Goal: Task Accomplishment & Management: Manage account settings

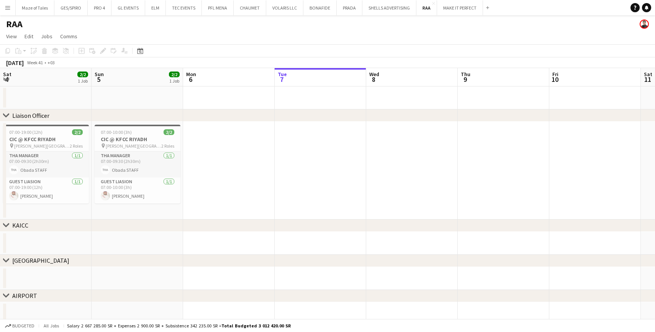
scroll to position [0, 183]
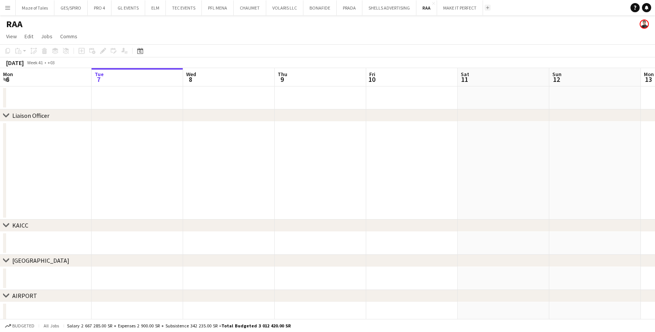
click at [489, 10] on div "Add" at bounding box center [487, 7] width 9 height 15
click at [486, 5] on button "Add" at bounding box center [487, 8] width 6 height 6
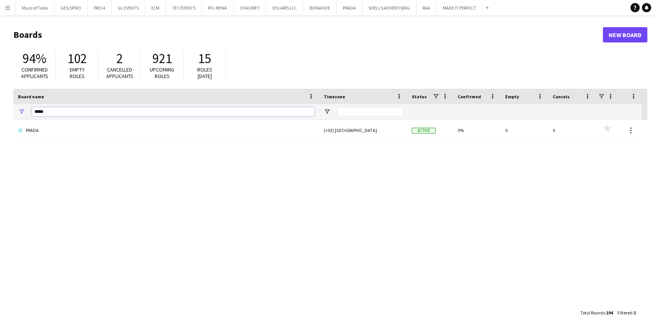
drag, startPoint x: 150, startPoint y: 111, endPoint x: 0, endPoint y: 117, distance: 150.2
click at [0, 117] on main "Boards New Board 94% Confirmed applicants 102 Empty roles 2 Cancelled applicant…" at bounding box center [327, 173] width 655 height 317
type input "*"
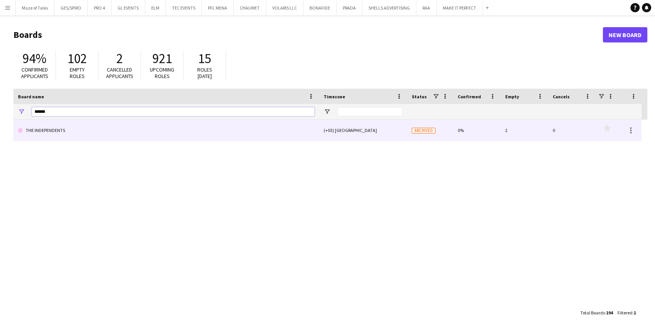
type input "******"
click at [144, 134] on link "THE INDEPENDENTS" at bounding box center [166, 130] width 296 height 21
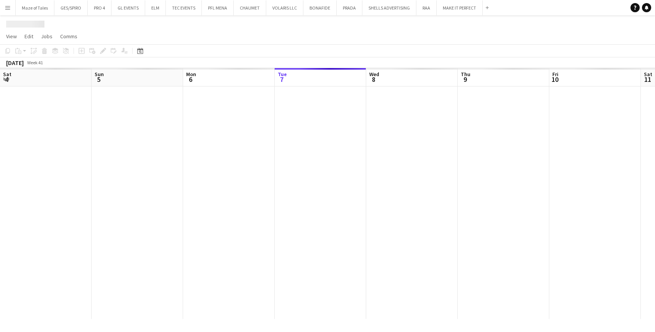
scroll to position [0, 183]
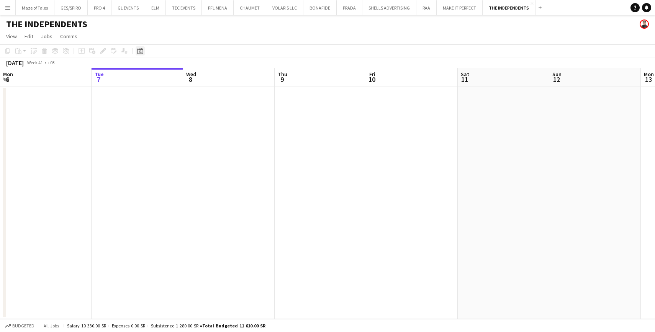
click at [141, 48] on icon "Date picker" at bounding box center [140, 51] width 6 height 6
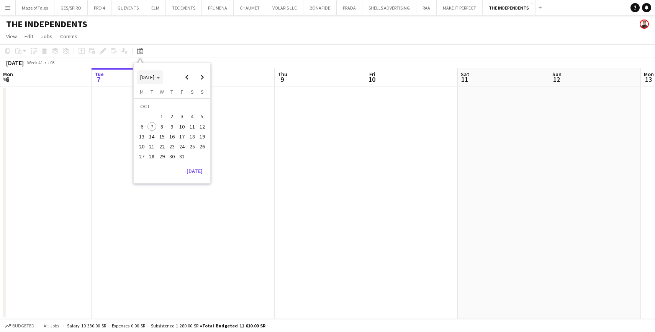
click at [154, 77] on span "[DATE]" at bounding box center [147, 77] width 14 height 7
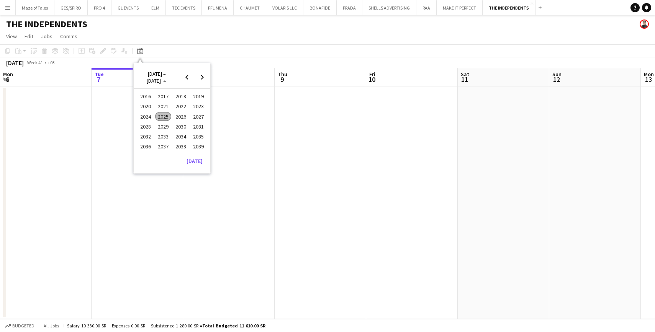
click at [169, 117] on span "2025" at bounding box center [163, 116] width 16 height 9
click at [194, 123] on span "DEC" at bounding box center [198, 126] width 16 height 9
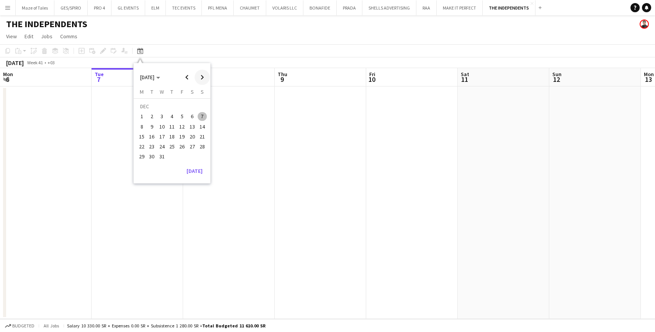
click at [201, 75] on span "Next month" at bounding box center [201, 77] width 15 height 15
click at [192, 126] on span "17" at bounding box center [192, 128] width 9 height 9
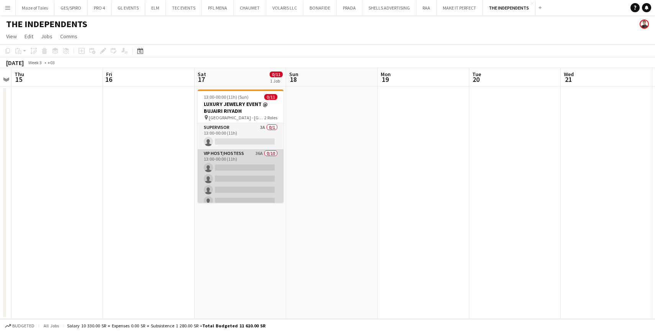
click at [261, 171] on app-card-role "VIP Host/Hostess 36A 0/10 13:00-00:00 (11h) single-neutral-actions single-neutr…" at bounding box center [241, 212] width 86 height 126
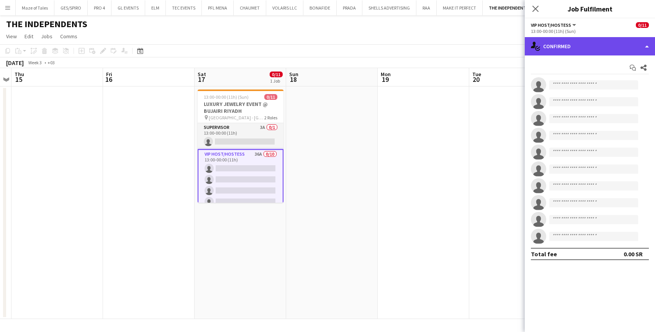
click at [606, 44] on div "single-neutral-actions-check-2 Confirmed" at bounding box center [589, 46] width 130 height 18
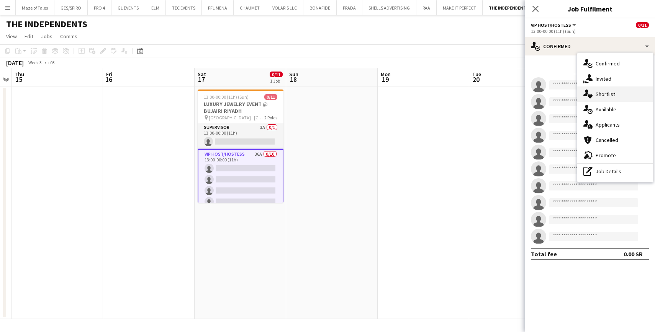
click at [612, 94] on span "Shortlist" at bounding box center [605, 94] width 20 height 7
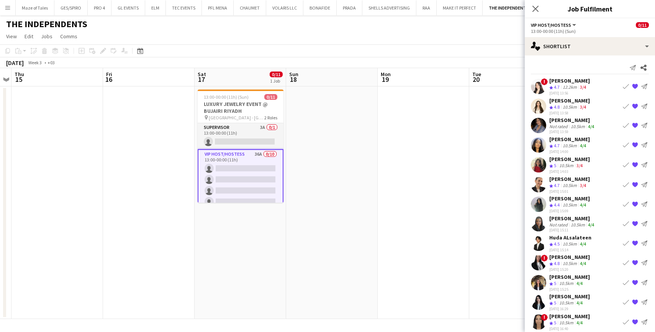
scroll to position [9, 0]
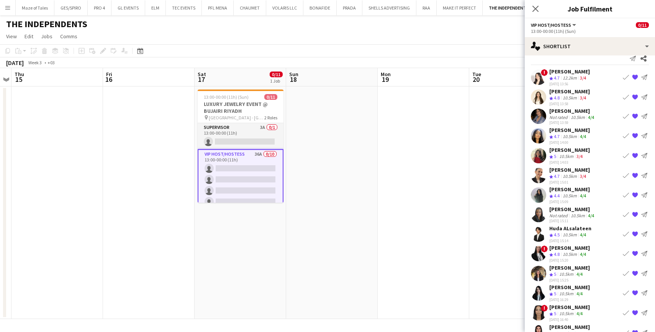
click at [581, 95] on app-skills-label "3/4" at bounding box center [583, 98] width 6 height 6
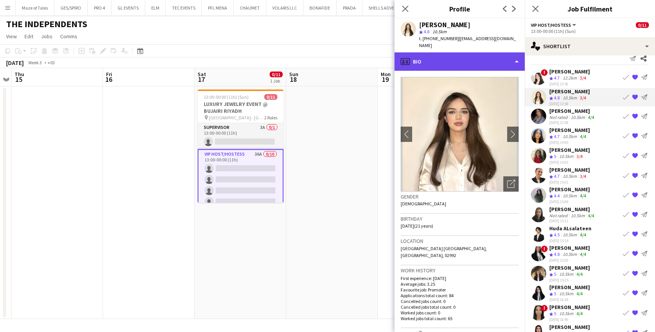
click at [486, 57] on div "profile Bio" at bounding box center [459, 61] width 130 height 18
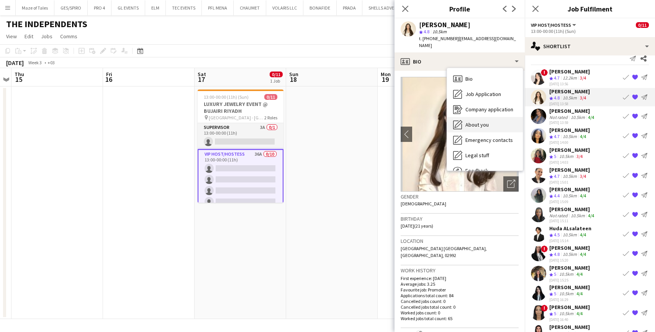
click at [487, 121] on span "About you" at bounding box center [476, 124] width 23 height 7
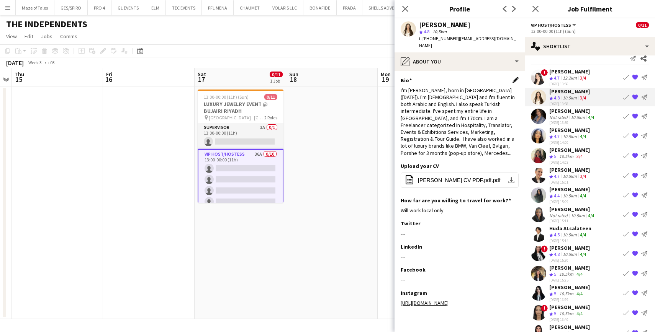
click at [515, 77] on app-icon "Edit this field" at bounding box center [515, 80] width 6 height 6
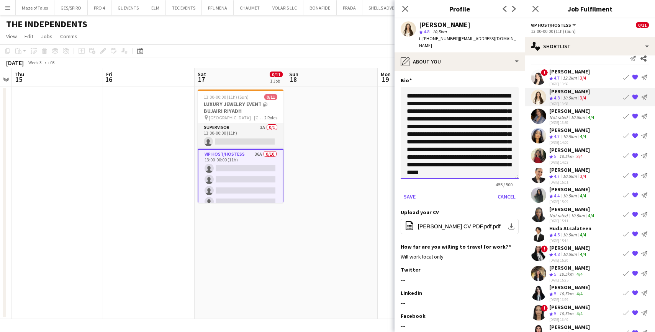
drag, startPoint x: 516, startPoint y: 120, endPoint x: 517, endPoint y: 180, distance: 60.1
click at [517, 179] on textarea "**********" at bounding box center [459, 133] width 118 height 92
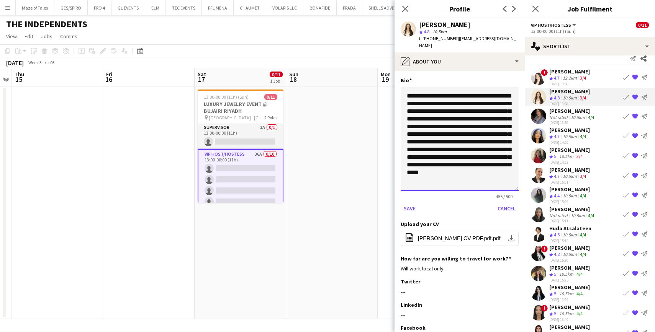
click at [417, 127] on textarea "**********" at bounding box center [459, 139] width 118 height 104
type textarea "**********"
click at [408, 202] on button "Save" at bounding box center [409, 208] width 18 height 12
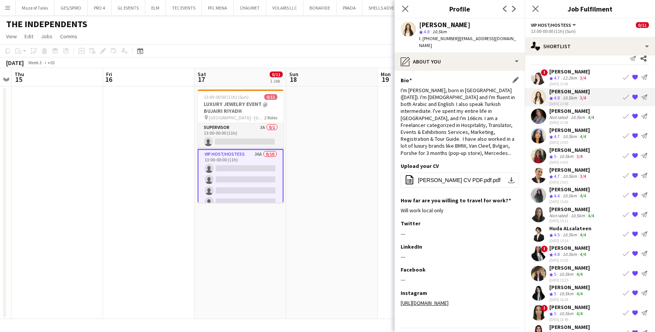
click at [577, 134] on div "10.5km" at bounding box center [569, 137] width 17 height 7
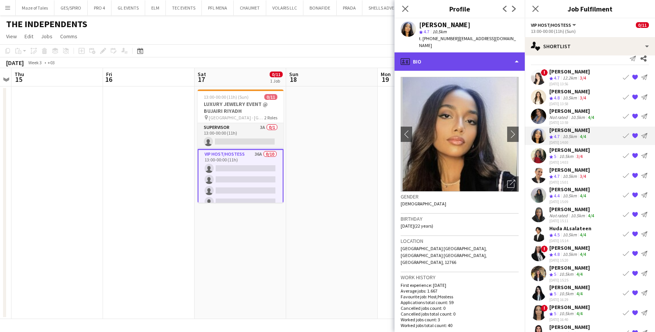
click at [497, 52] on div "profile Bio" at bounding box center [459, 61] width 130 height 18
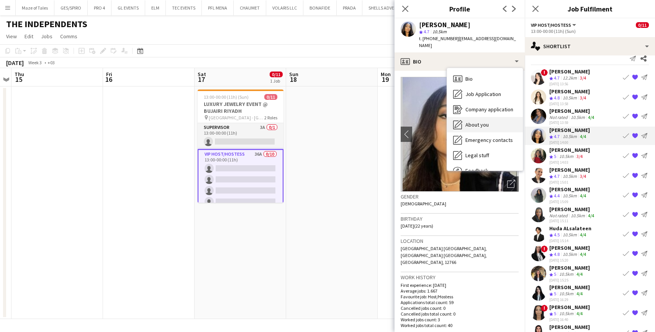
click at [478, 121] on div "About you About you" at bounding box center [485, 124] width 76 height 15
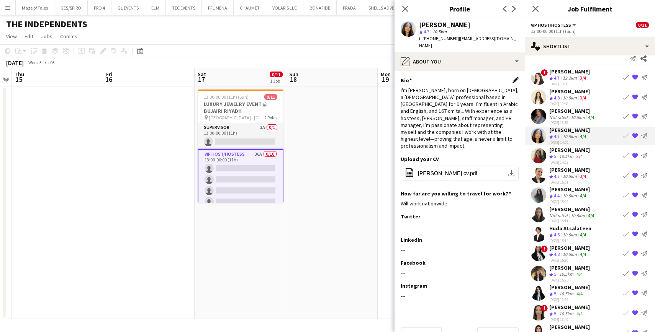
click at [515, 77] on app-icon "Edit this field" at bounding box center [515, 80] width 6 height 6
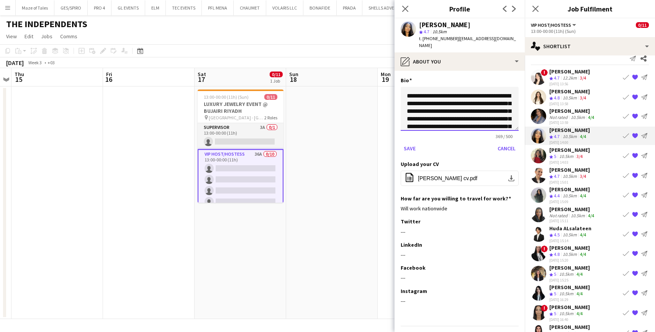
click at [449, 110] on textarea "**********" at bounding box center [459, 109] width 118 height 44
type textarea "**********"
click at [404, 143] on button "Save" at bounding box center [409, 148] width 18 height 12
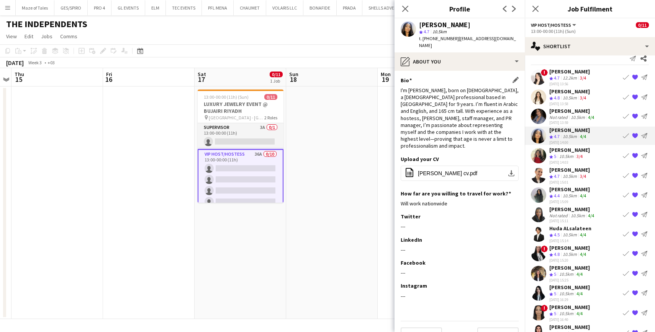
click at [635, 155] on app-icon "{{ spriteTitle }}" at bounding box center [635, 156] width 6 height 6
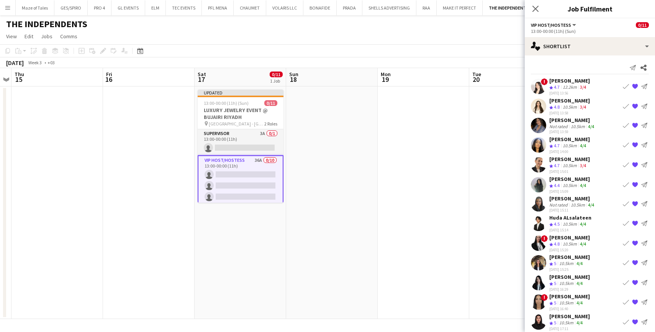
scroll to position [0, 0]
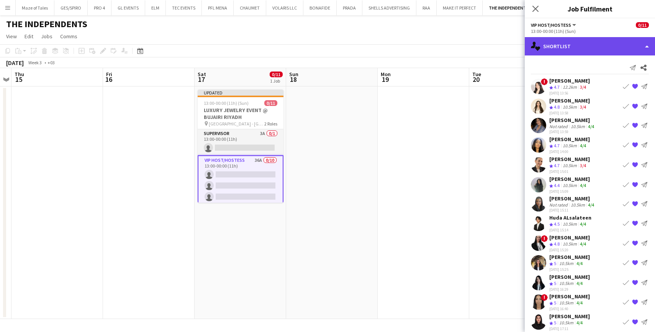
click at [575, 47] on div "single-neutral-actions-heart Shortlist" at bounding box center [589, 46] width 130 height 18
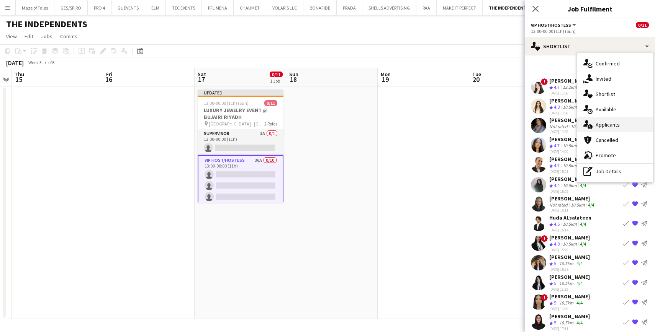
click at [608, 131] on div "single-neutral-actions-information Applicants" at bounding box center [615, 124] width 76 height 15
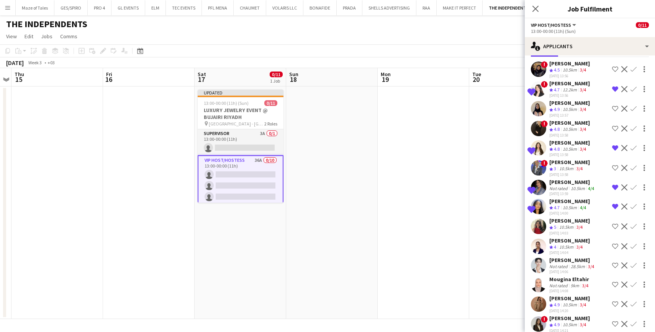
scroll to position [49, 0]
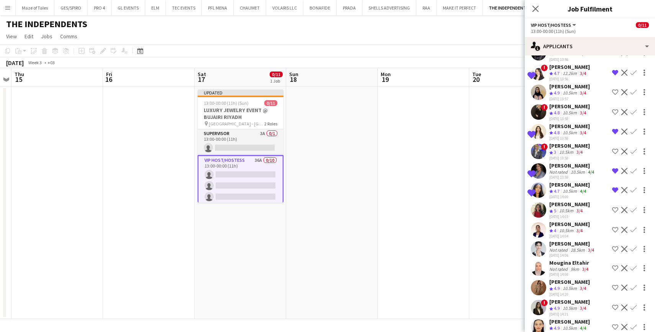
click at [575, 173] on div "10.5km" at bounding box center [577, 172] width 17 height 6
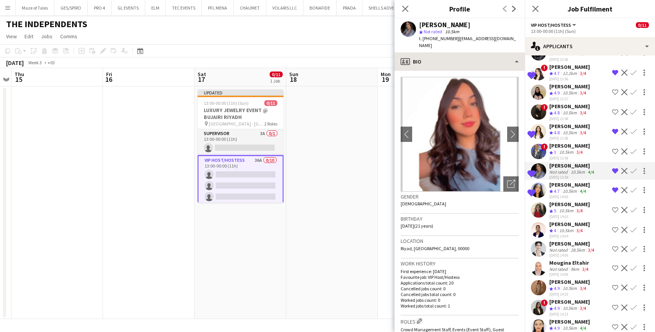
scroll to position [0, 0]
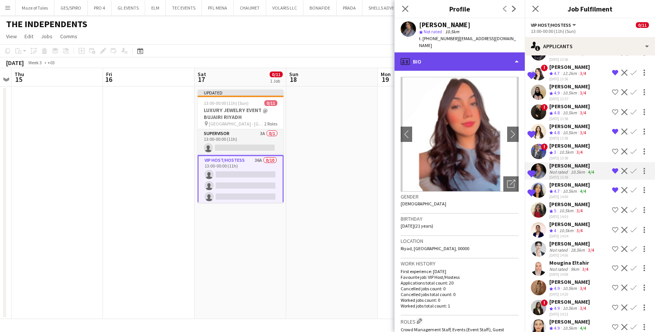
click at [471, 52] on div "profile Bio" at bounding box center [459, 61] width 130 height 18
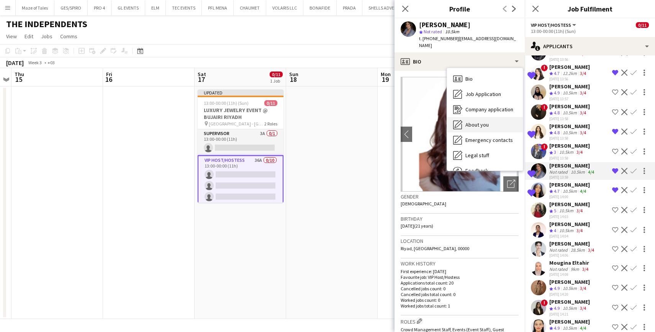
click at [488, 118] on div "About you About you" at bounding box center [485, 124] width 76 height 15
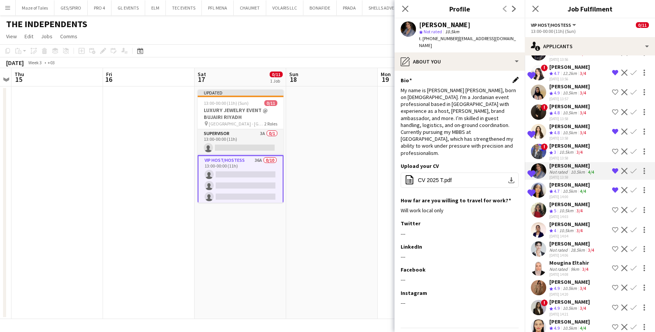
click at [514, 77] on app-icon "Edit this field" at bounding box center [515, 80] width 6 height 6
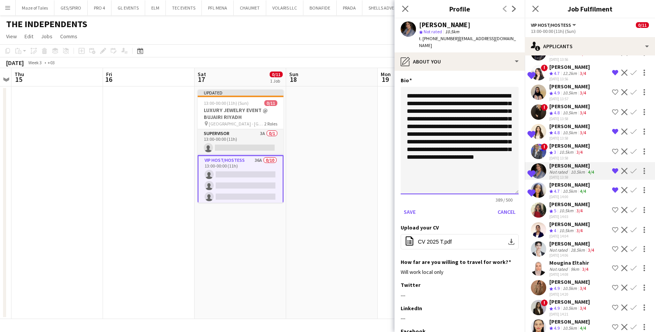
drag, startPoint x: 515, startPoint y: 122, endPoint x: 518, endPoint y: 187, distance: 65.1
click at [518, 187] on textarea "**********" at bounding box center [459, 141] width 118 height 108
click at [500, 96] on textarea "**********" at bounding box center [459, 141] width 118 height 109
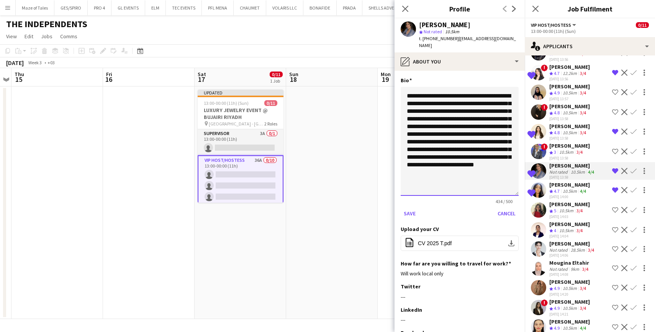
click at [498, 104] on textarea "**********" at bounding box center [459, 141] width 118 height 109
click at [496, 99] on textarea "**********" at bounding box center [459, 141] width 118 height 109
click at [475, 106] on textarea "**********" at bounding box center [459, 141] width 118 height 109
click at [488, 125] on textarea "**********" at bounding box center [459, 141] width 118 height 109
type textarea "**********"
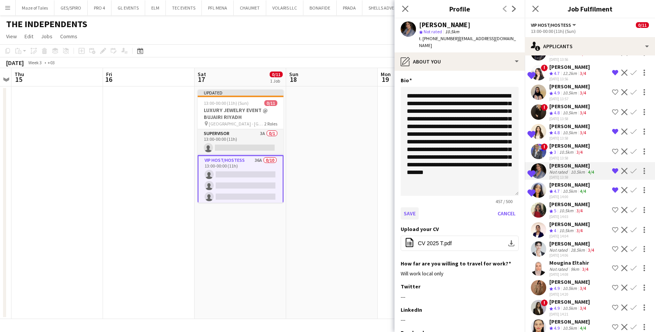
click at [410, 207] on button "Save" at bounding box center [409, 213] width 18 height 12
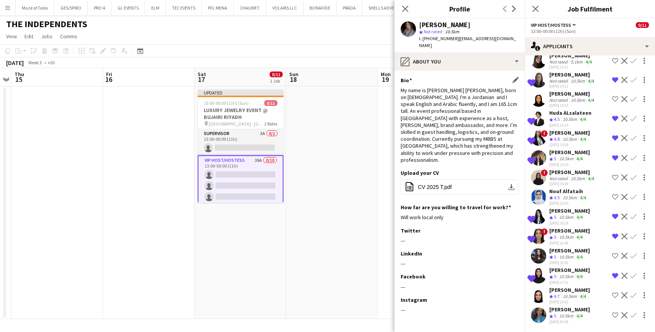
scroll to position [472, 0]
click at [574, 320] on div "[DATE] 00:38" at bounding box center [569, 322] width 41 height 5
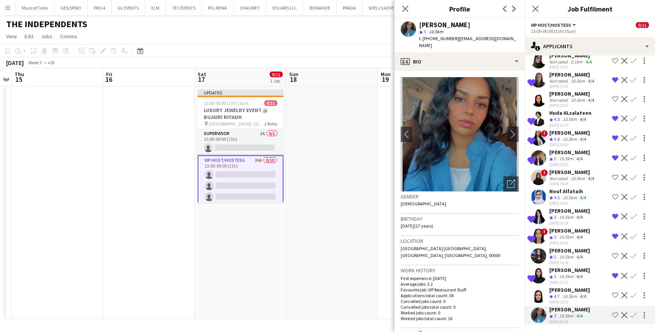
click at [568, 296] on div "10.5km" at bounding box center [569, 297] width 17 height 7
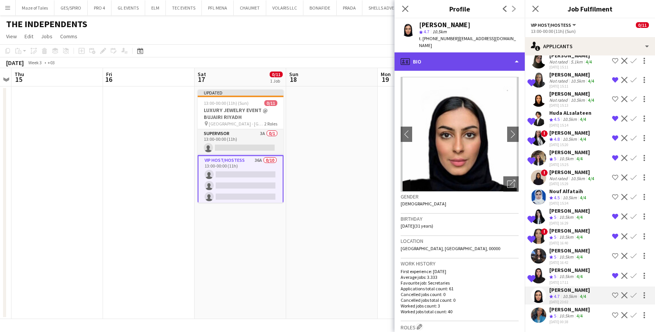
scroll to position [0, 0]
click at [464, 54] on div "profile Bio" at bounding box center [459, 61] width 130 height 18
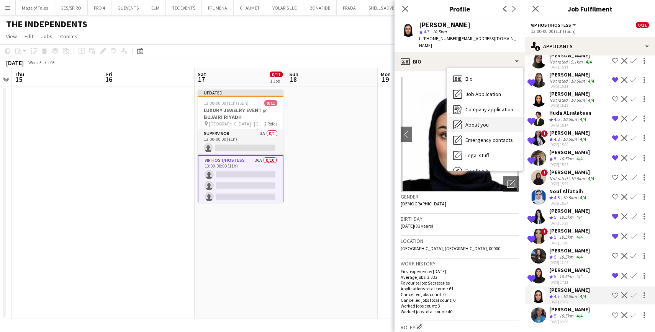
click at [481, 121] on span "About you" at bounding box center [476, 124] width 23 height 7
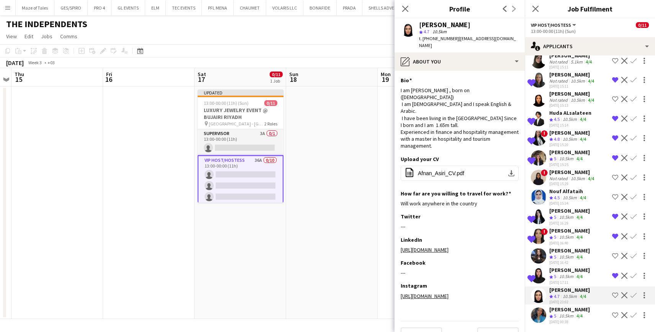
click at [615, 294] on app-icon "Shortlist crew" at bounding box center [615, 295] width 6 height 6
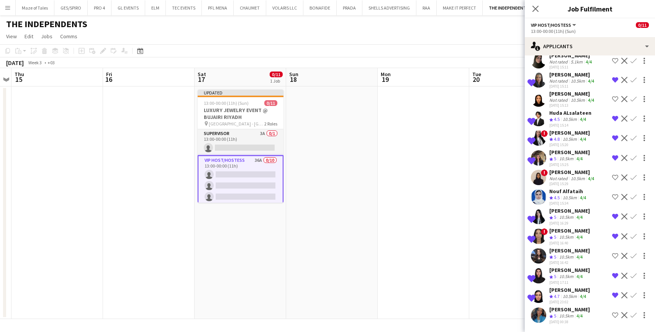
click at [580, 321] on div "[DATE] 00:38" at bounding box center [569, 322] width 41 height 5
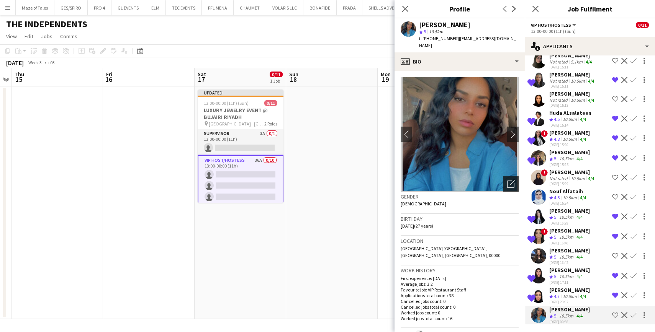
click at [509, 180] on icon "Open photos pop-in" at bounding box center [511, 184] width 8 height 8
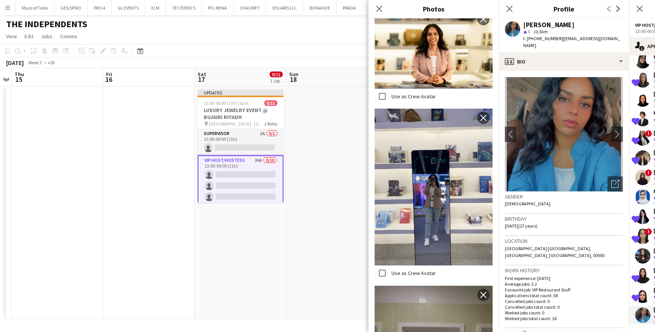
scroll to position [514, 0]
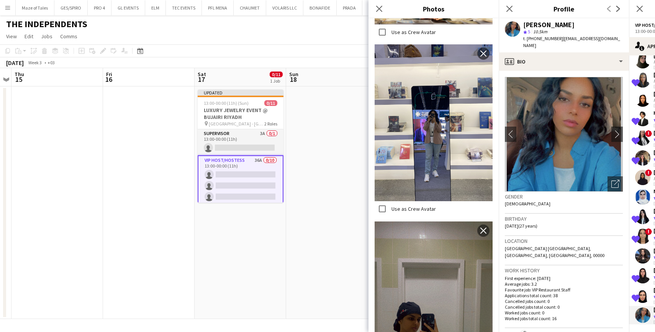
click at [380, 13] on div "Close pop-in" at bounding box center [378, 9] width 21 height 18
click at [379, 11] on icon "Close pop-in" at bounding box center [378, 8] width 7 height 7
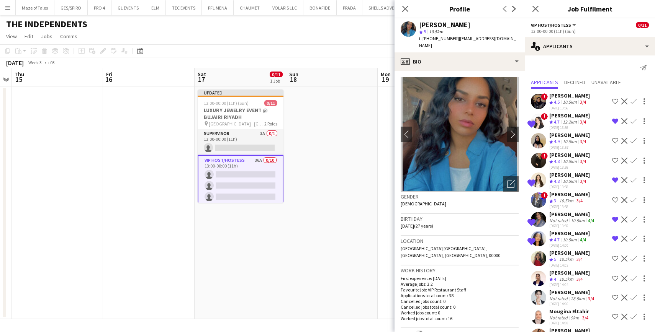
scroll to position [0, 0]
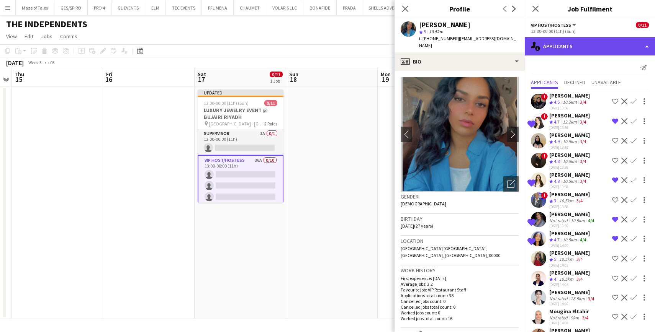
click at [581, 48] on div "single-neutral-actions-information Applicants" at bounding box center [589, 46] width 130 height 18
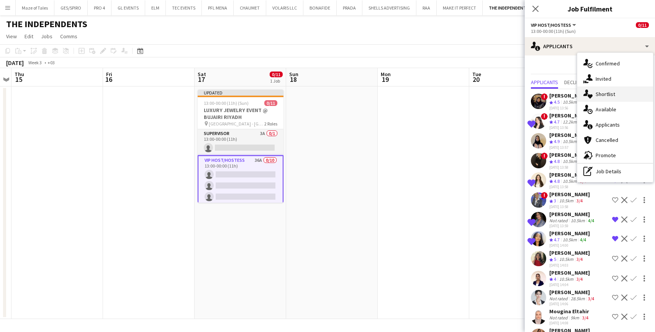
click at [602, 95] on span "Shortlist" at bounding box center [605, 94] width 20 height 7
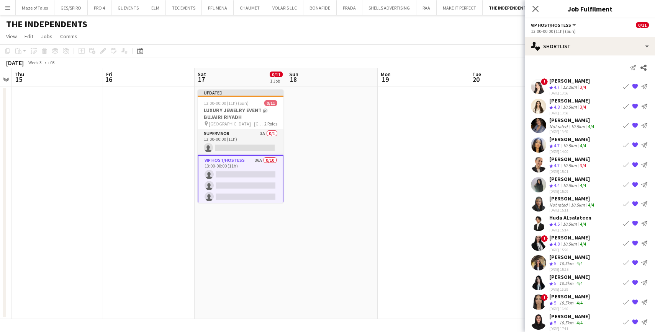
click at [559, 125] on div "Not rated" at bounding box center [559, 127] width 20 height 6
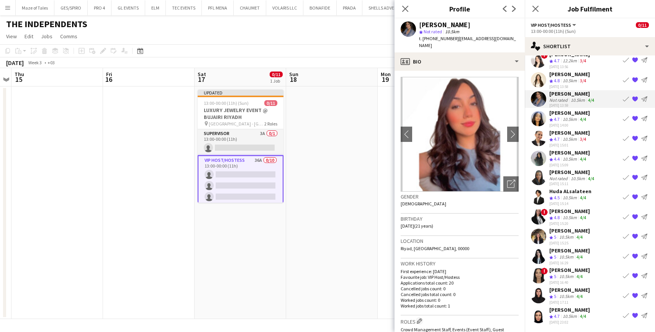
scroll to position [26, 0]
click at [565, 318] on div "10.5km" at bounding box center [569, 317] width 17 height 7
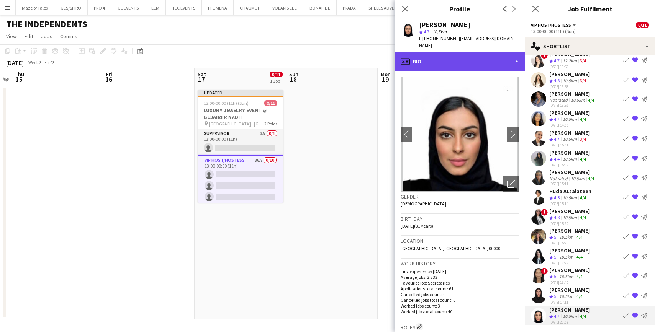
click at [477, 57] on div "profile Bio" at bounding box center [459, 61] width 130 height 18
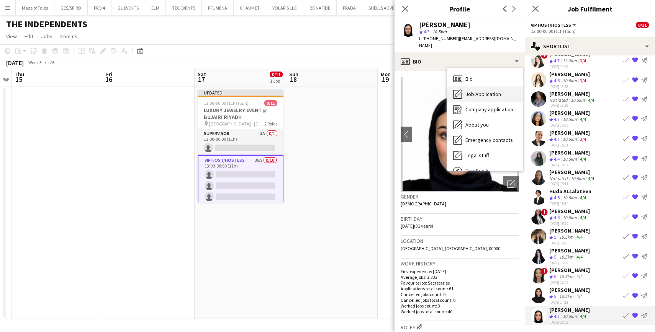
click at [482, 91] on span "Job Application" at bounding box center [483, 94] width 36 height 7
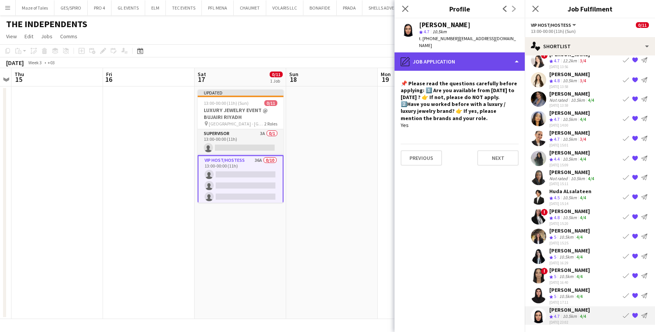
click at [474, 52] on div "pencil4 Job Application" at bounding box center [459, 61] width 130 height 18
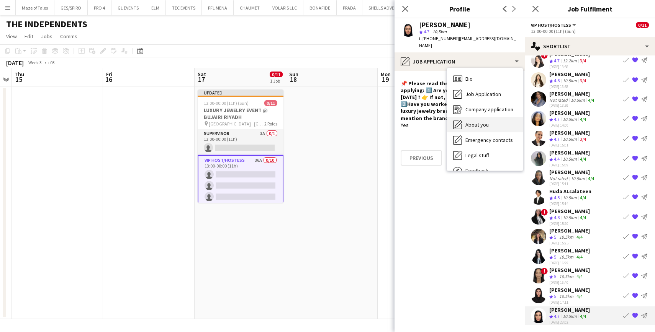
click at [485, 117] on div "About you About you" at bounding box center [485, 124] width 76 height 15
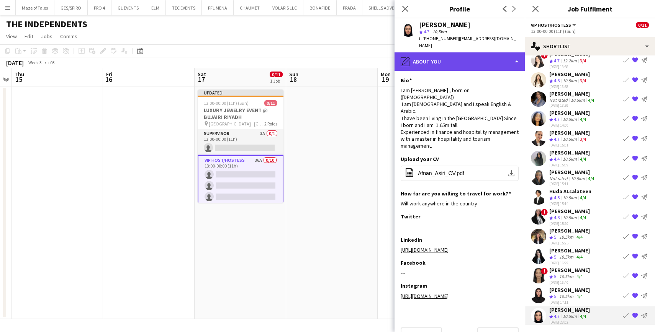
click at [460, 52] on div "pencil4 About you" at bounding box center [459, 61] width 130 height 18
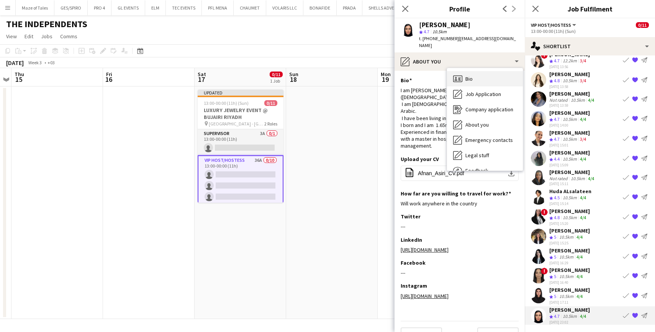
click at [466, 75] on span "Bio" at bounding box center [468, 78] width 7 height 7
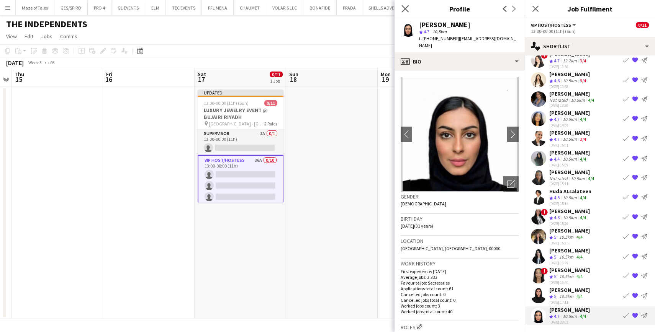
click at [407, 13] on app-icon "Close pop-in" at bounding box center [405, 8] width 11 height 11
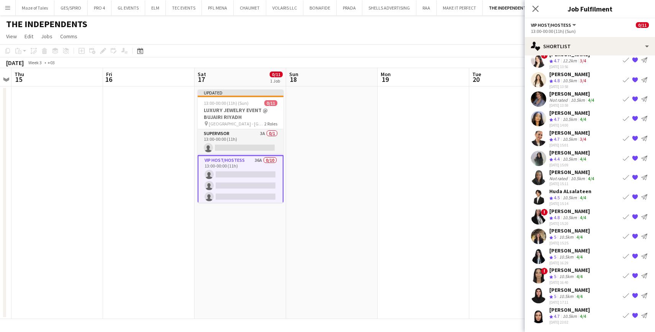
click at [376, 142] on app-date-cell at bounding box center [331, 203] width 91 height 233
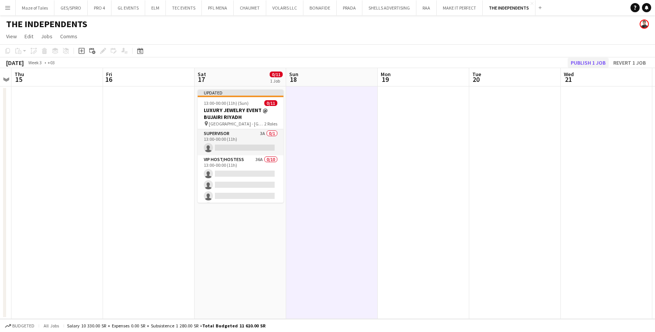
click at [584, 64] on button "Publish 1 job" at bounding box center [587, 63] width 41 height 10
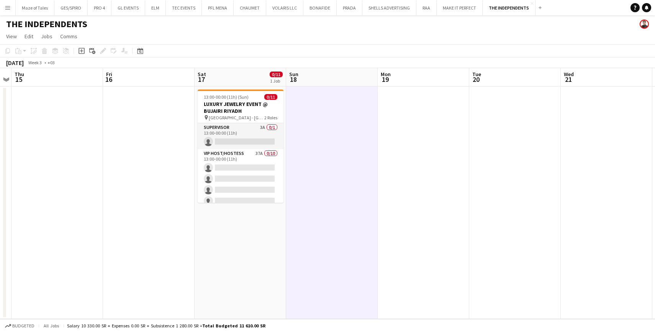
click at [8, 7] on app-icon "Menu" at bounding box center [8, 8] width 6 height 6
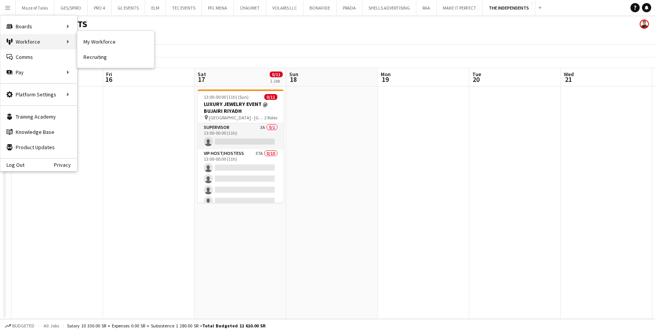
click at [30, 37] on div "Workforce Workforce" at bounding box center [38, 41] width 77 height 15
click at [39, 42] on div "Workforce Workforce" at bounding box center [38, 41] width 77 height 15
click at [70, 42] on div "Workforce Workforce" at bounding box center [38, 41] width 77 height 15
click at [91, 44] on link "My Workforce" at bounding box center [115, 41] width 77 height 15
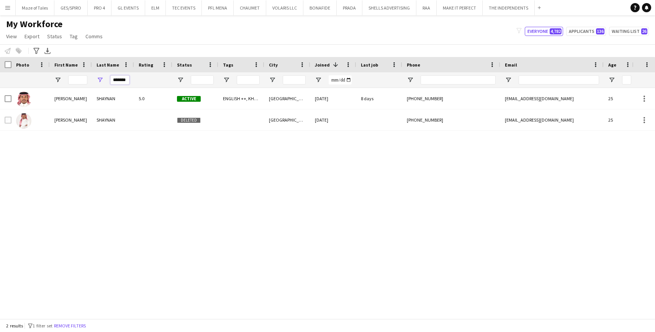
click at [126, 80] on input "*******" at bounding box center [119, 79] width 19 height 9
type input "*"
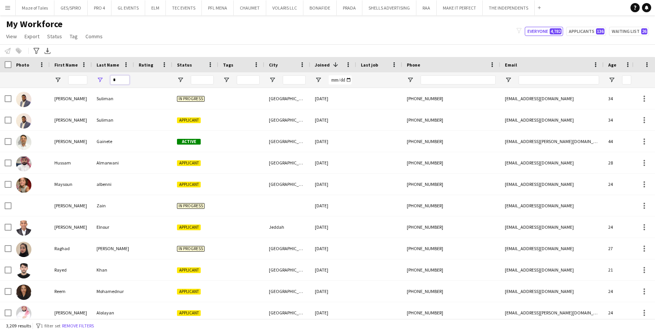
click at [124, 82] on input "*" at bounding box center [119, 79] width 19 height 9
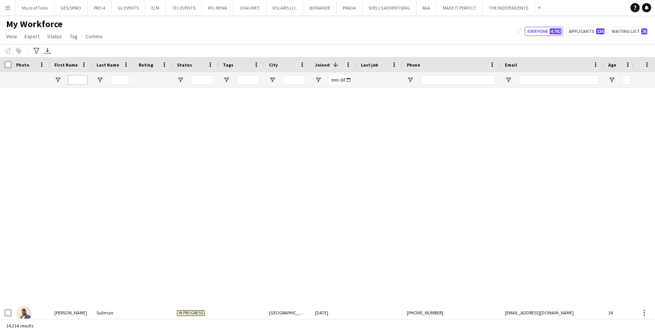
click at [76, 78] on input "First Name Filter Input" at bounding box center [77, 79] width 19 height 9
click at [83, 79] on input "First Name Filter Input" at bounding box center [77, 79] width 19 height 9
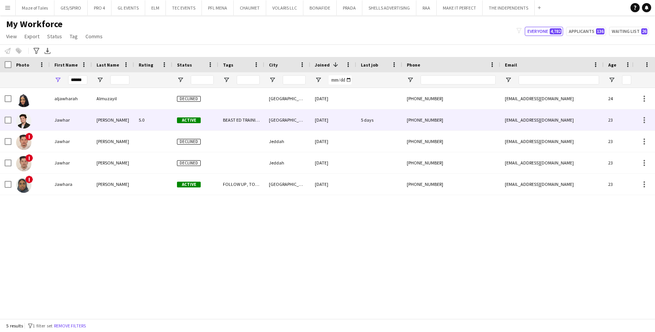
click at [75, 124] on div "Jawhar" at bounding box center [71, 119] width 42 height 21
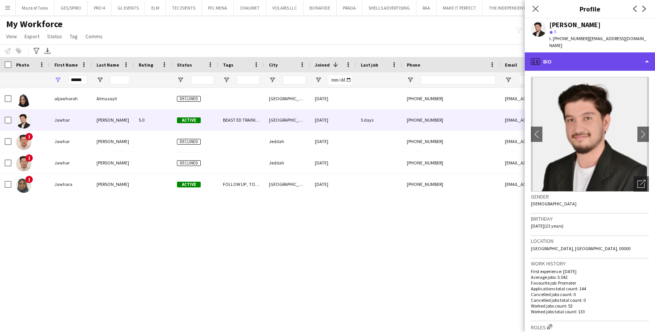
click at [608, 52] on div "profile Bio" at bounding box center [589, 61] width 130 height 18
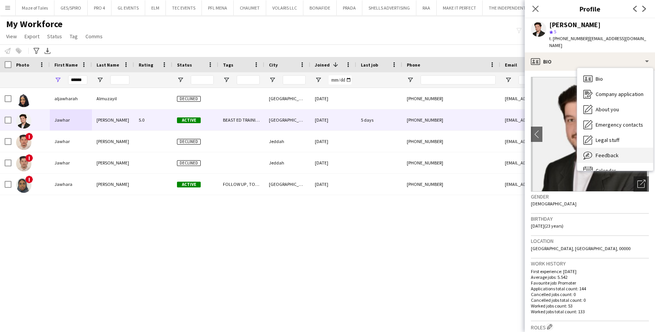
click at [616, 152] on span "Feedback" at bounding box center [606, 155] width 23 height 7
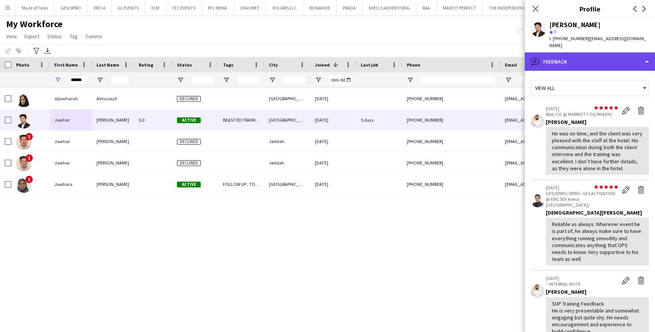
click at [606, 52] on div "bubble-pencil Feedback" at bounding box center [589, 61] width 130 height 18
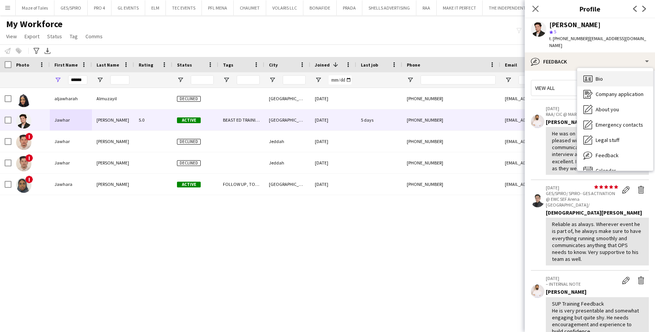
click at [593, 71] on div "Bio Bio" at bounding box center [615, 78] width 76 height 15
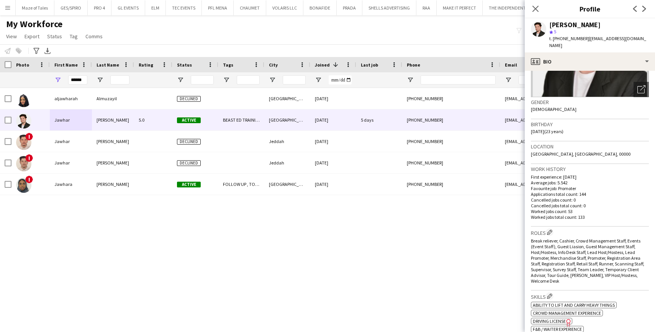
scroll to position [94, 0]
click at [639, 86] on icon "Open photos pop-in" at bounding box center [641, 90] width 8 height 8
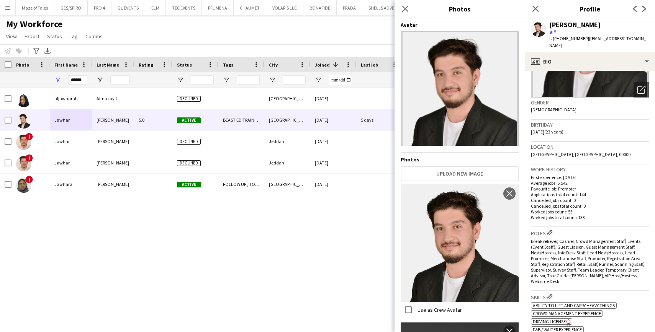
scroll to position [0, 0]
click at [406, 11] on icon "Close pop-in" at bounding box center [404, 8] width 7 height 7
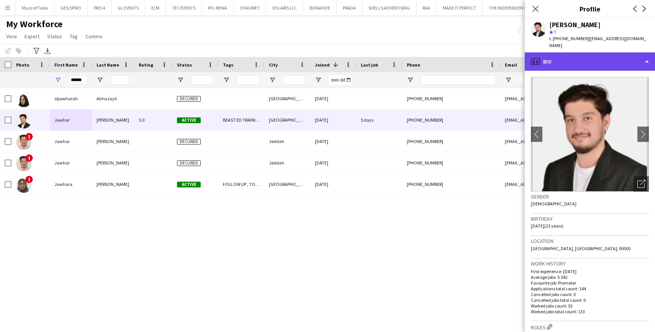
click at [593, 55] on div "profile Bio" at bounding box center [589, 61] width 130 height 18
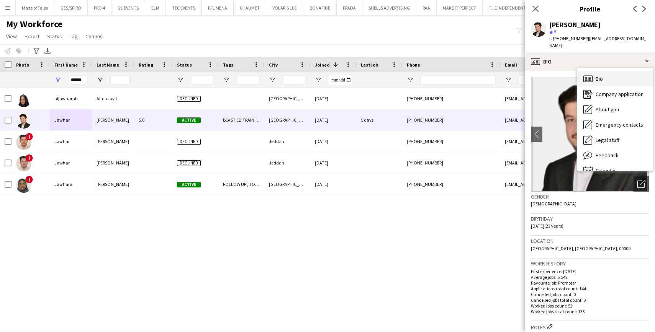
click at [605, 71] on div "Bio Bio" at bounding box center [615, 78] width 76 height 15
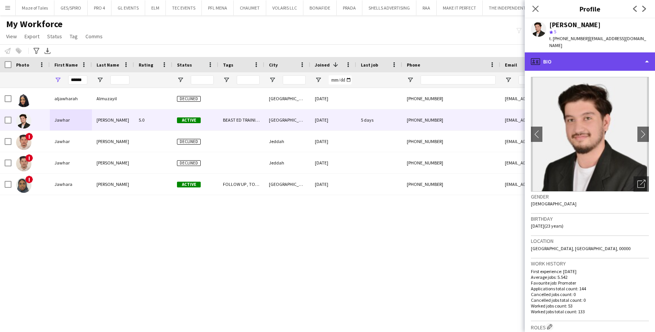
click at [598, 59] on div "profile Bio" at bounding box center [589, 61] width 130 height 18
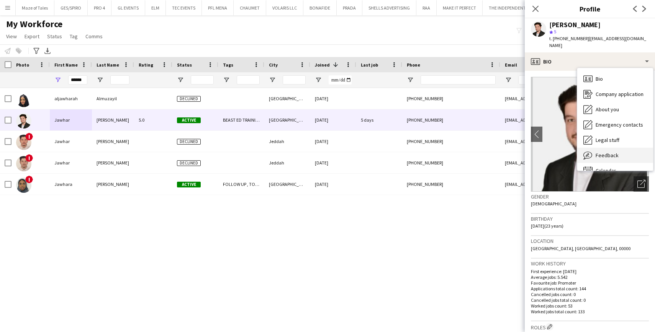
click at [601, 148] on div "Feedback Feedback" at bounding box center [615, 155] width 76 height 15
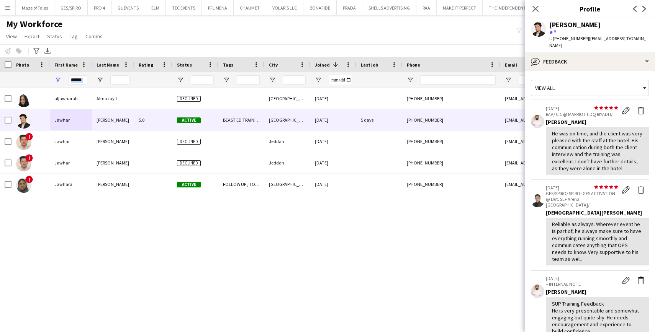
drag, startPoint x: 87, startPoint y: 79, endPoint x: 80, endPoint y: 79, distance: 6.9
click at [80, 79] on div "******" at bounding box center [71, 79] width 42 height 15
drag, startPoint x: 86, startPoint y: 79, endPoint x: 0, endPoint y: 96, distance: 87.8
click at [0, 96] on div "Workforce Details Photo First Name" at bounding box center [327, 188] width 655 height 262
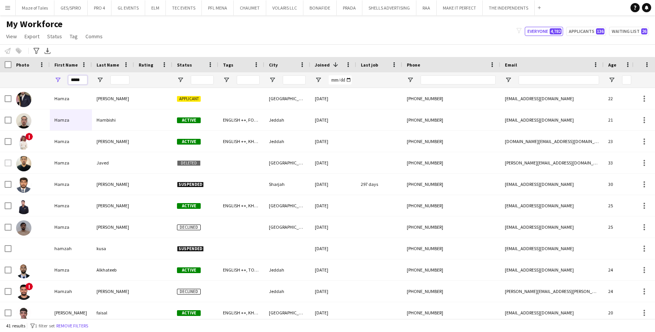
type input "*****"
click at [119, 78] on input "Last Name Filter Input" at bounding box center [119, 79] width 19 height 9
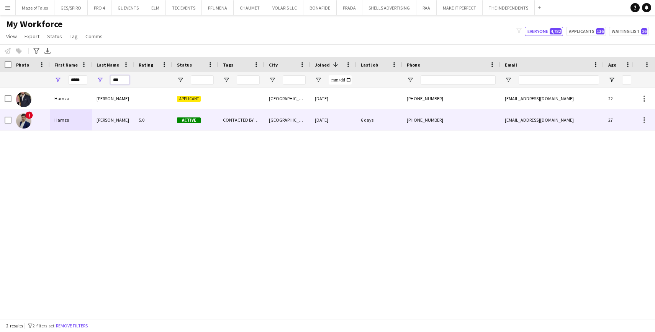
type input "***"
click at [166, 115] on div "5.0" at bounding box center [153, 119] width 38 height 21
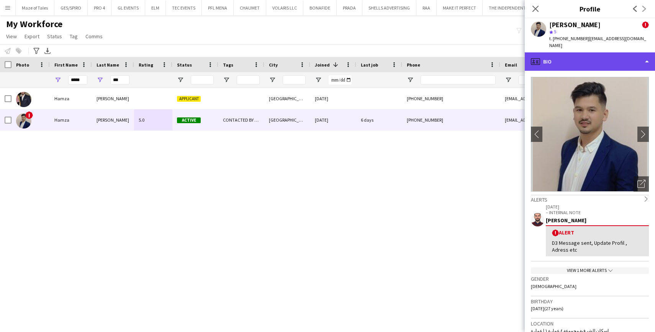
click at [612, 52] on div "profile Bio" at bounding box center [589, 61] width 130 height 18
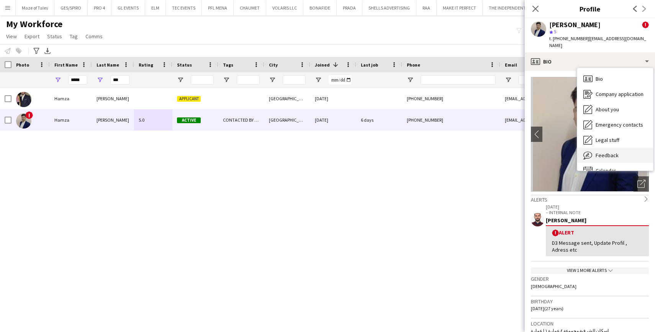
click at [622, 148] on div "Feedback Feedback" at bounding box center [615, 155] width 76 height 15
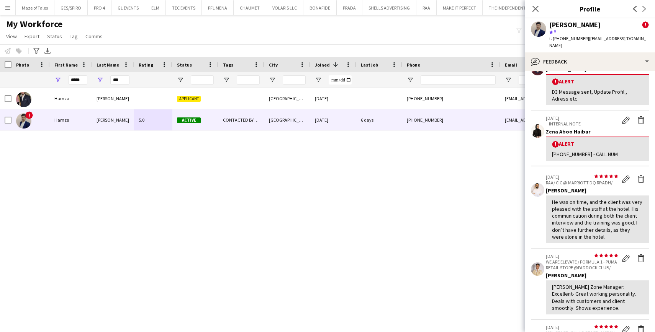
scroll to position [60, 0]
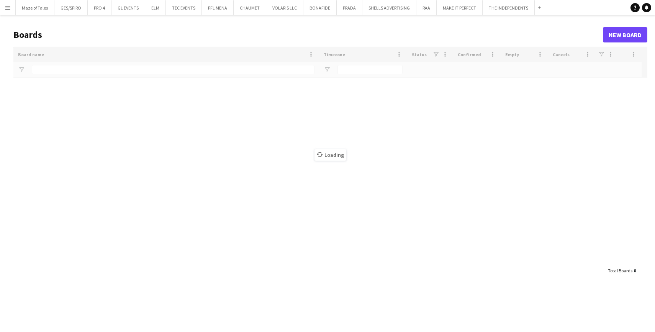
type input "******"
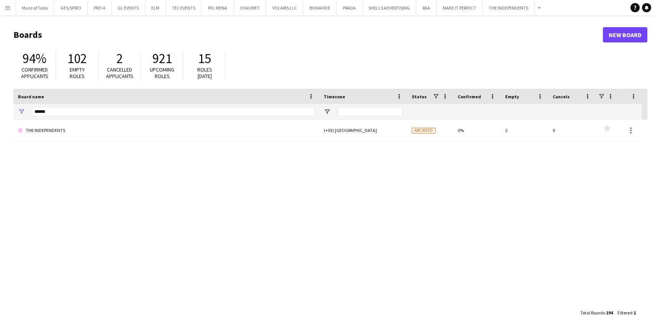
click at [3, 4] on button "Menu" at bounding box center [7, 7] width 15 height 15
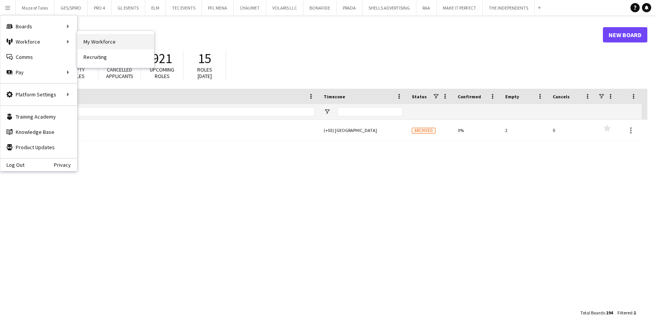
click at [92, 42] on link "My Workforce" at bounding box center [115, 41] width 77 height 15
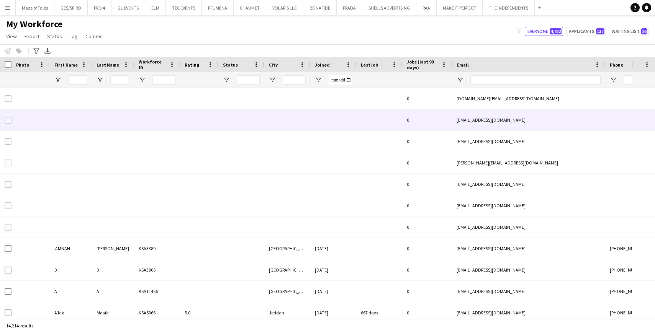
type input "*****"
type input "***"
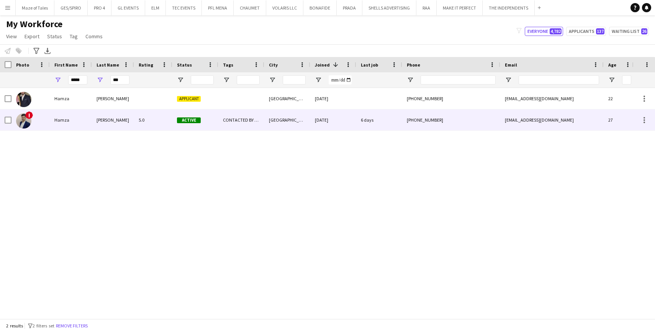
click at [104, 126] on div "[PERSON_NAME]" at bounding box center [113, 119] width 42 height 21
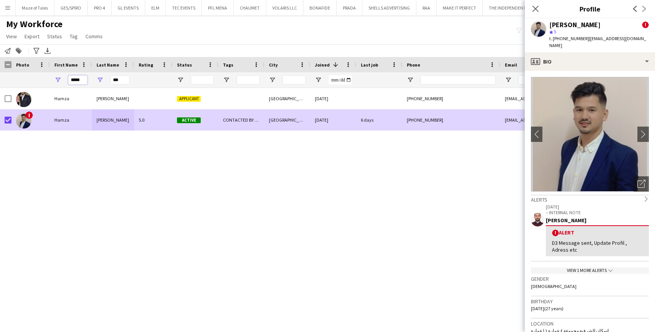
drag, startPoint x: 83, startPoint y: 79, endPoint x: 50, endPoint y: 82, distance: 33.4
click at [50, 82] on div "*****" at bounding box center [71, 79] width 42 height 15
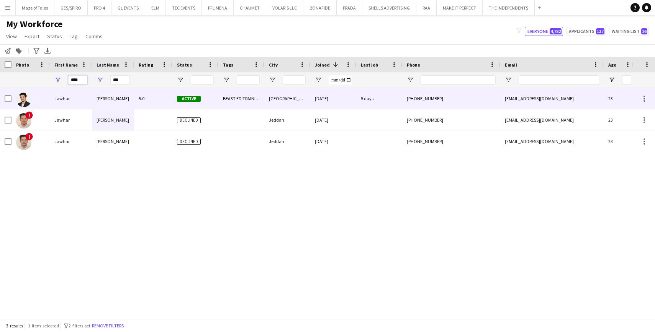
type input "****"
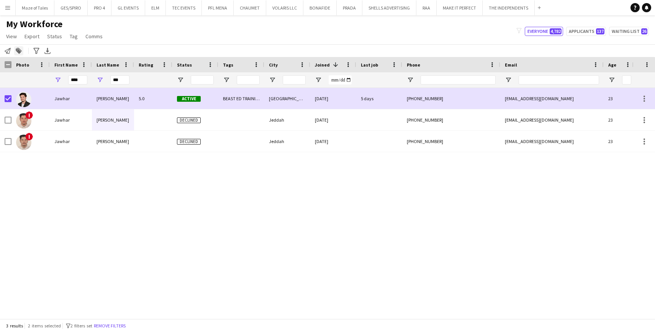
click at [18, 51] on icon at bounding box center [18, 51] width 5 height 5
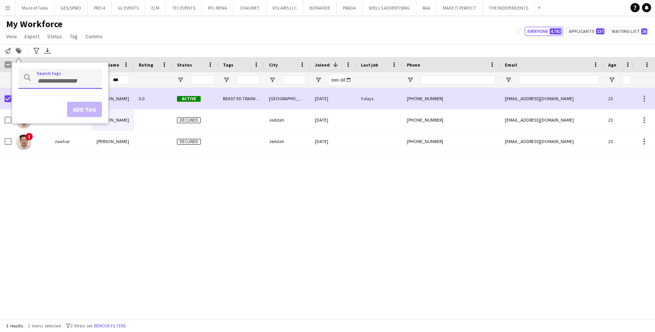
click at [52, 79] on input "Type to search..." at bounding box center [66, 81] width 59 height 7
type input "***"
click at [50, 100] on div "RAA" at bounding box center [47, 100] width 83 height 18
click at [83, 111] on button "Add tag" at bounding box center [81, 109] width 35 height 15
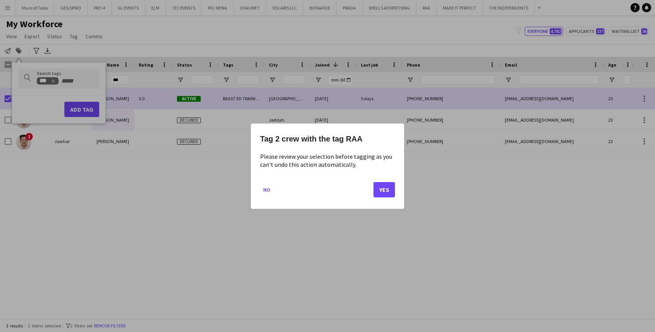
click at [388, 189] on button "Yes" at bounding box center [383, 189] width 21 height 15
